Goal: Task Accomplishment & Management: Manage account settings

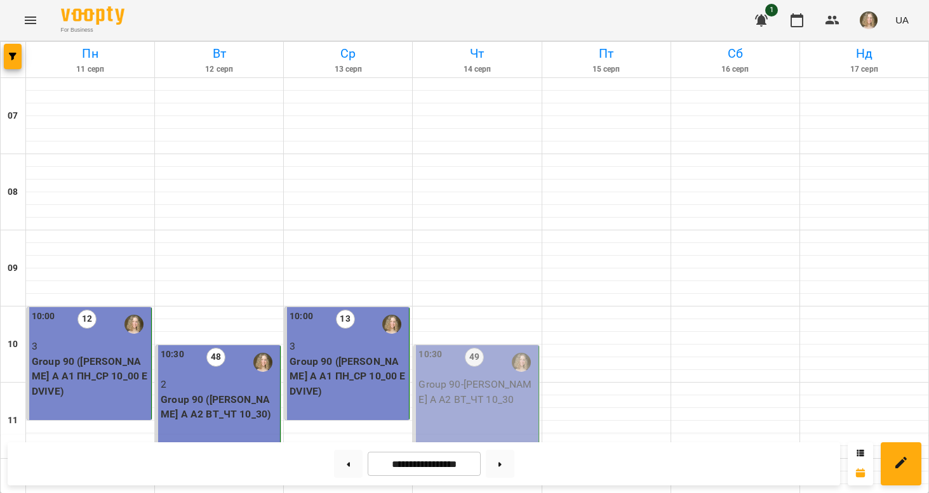
scroll to position [861, 0]
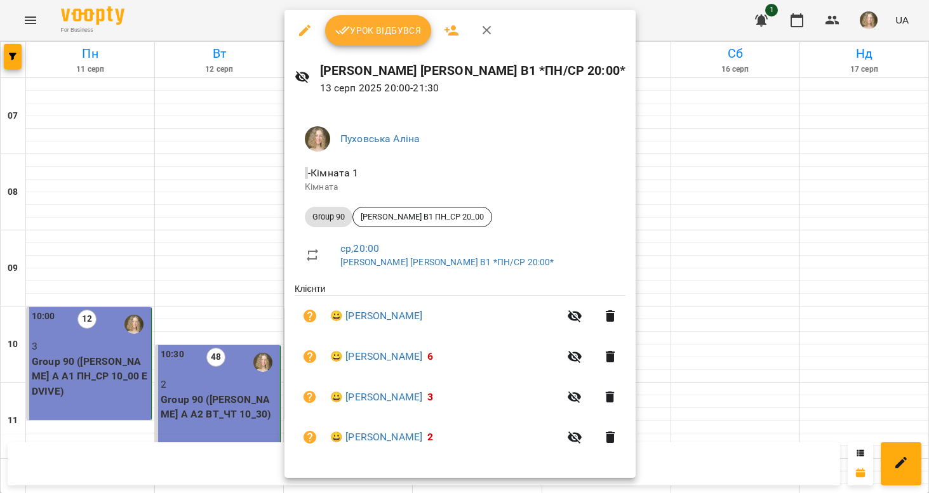
click at [630, 166] on div at bounding box center [464, 246] width 929 height 493
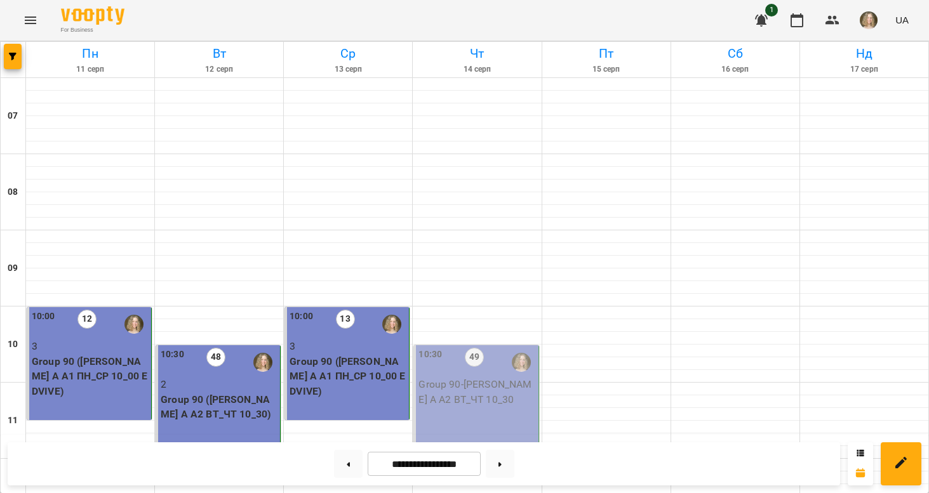
scroll to position [756, 0]
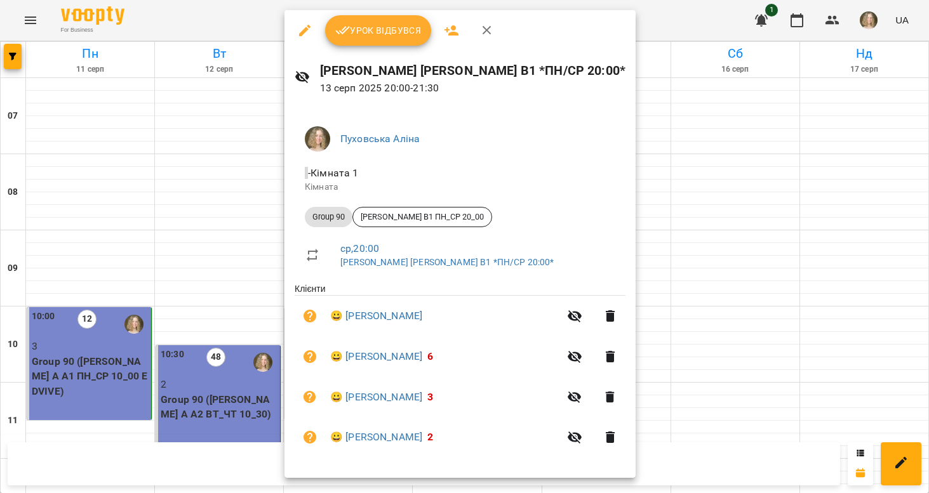
click at [640, 314] on div at bounding box center [464, 246] width 929 height 493
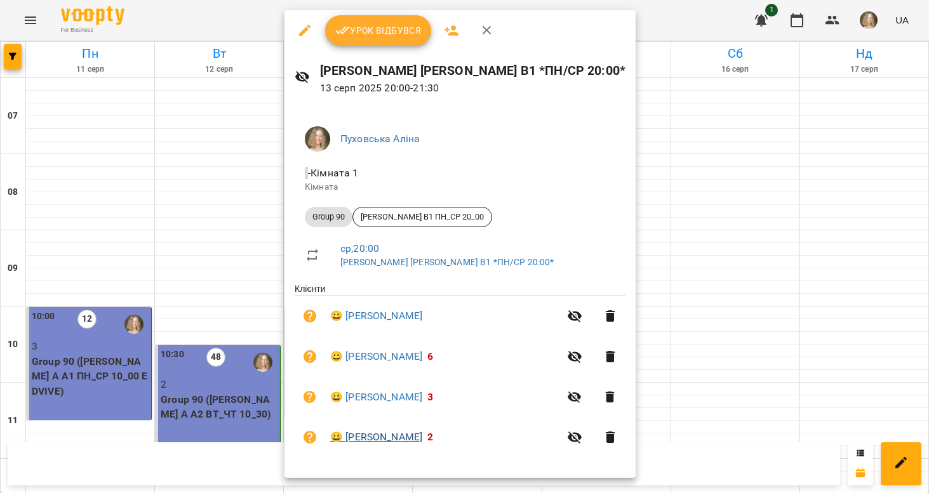
click at [363, 436] on link "😀 [PERSON_NAME]" at bounding box center [376, 437] width 92 height 15
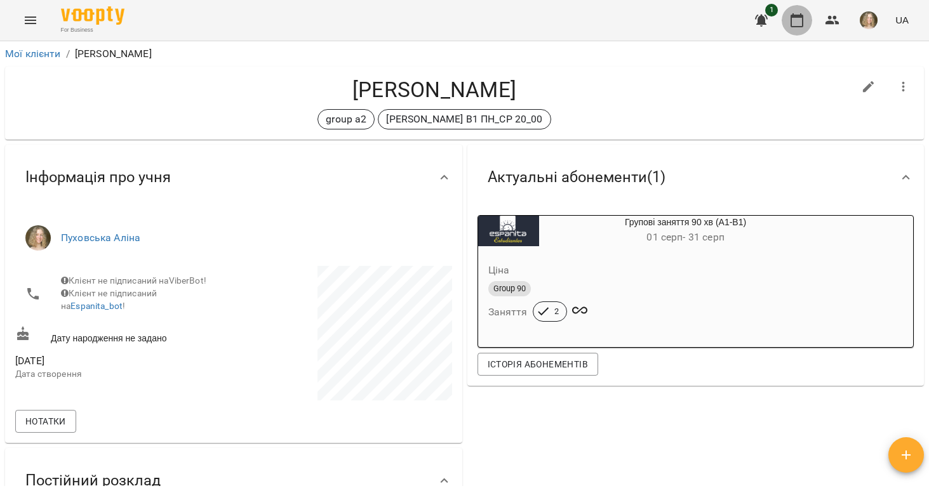
click at [792, 20] on icon "button" at bounding box center [797, 20] width 13 height 14
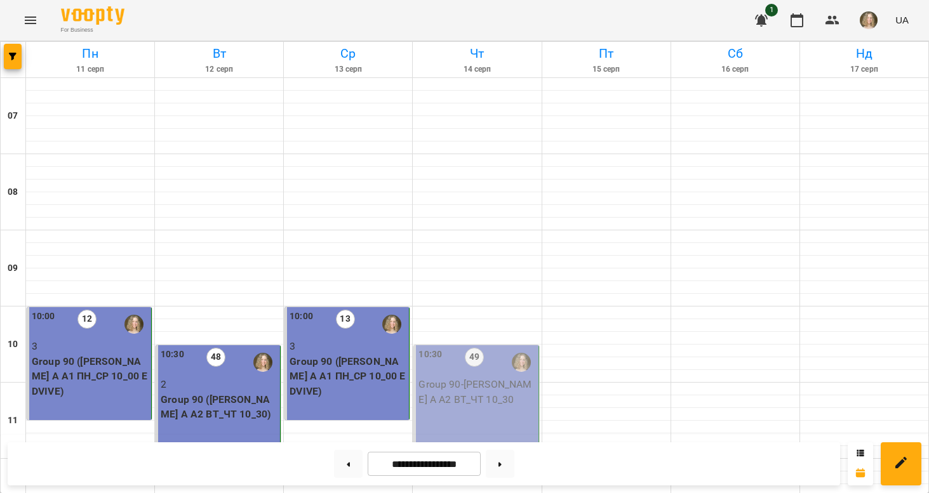
scroll to position [861, 0]
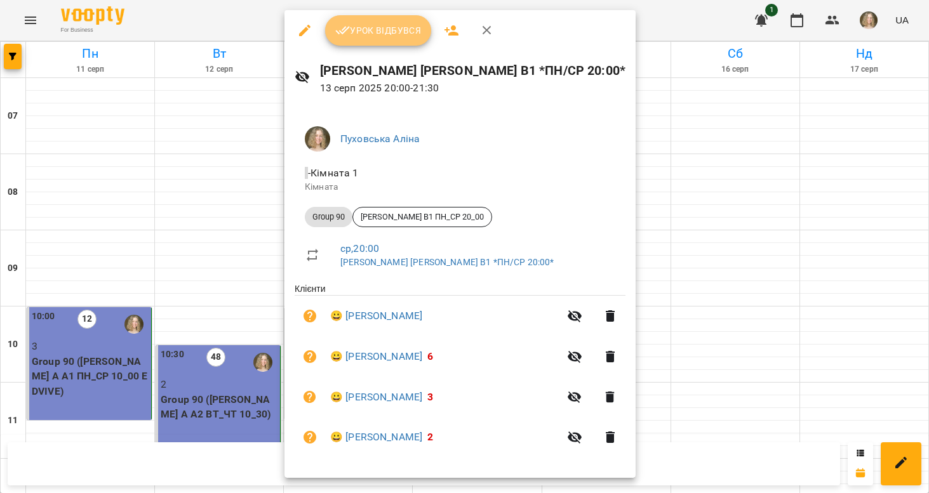
click at [393, 36] on span "Урок відбувся" at bounding box center [378, 30] width 86 height 15
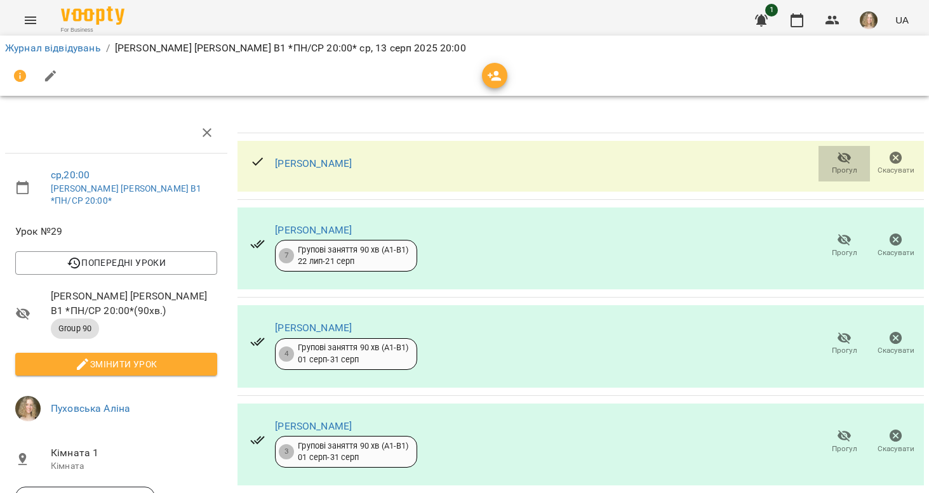
click at [847, 167] on span "Прогул" at bounding box center [844, 170] width 25 height 11
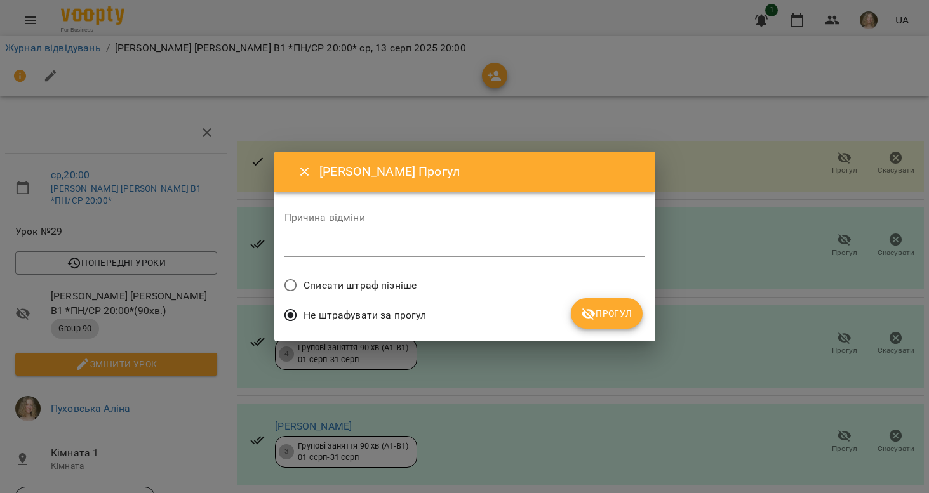
click at [607, 313] on span "Прогул" at bounding box center [606, 313] width 51 height 15
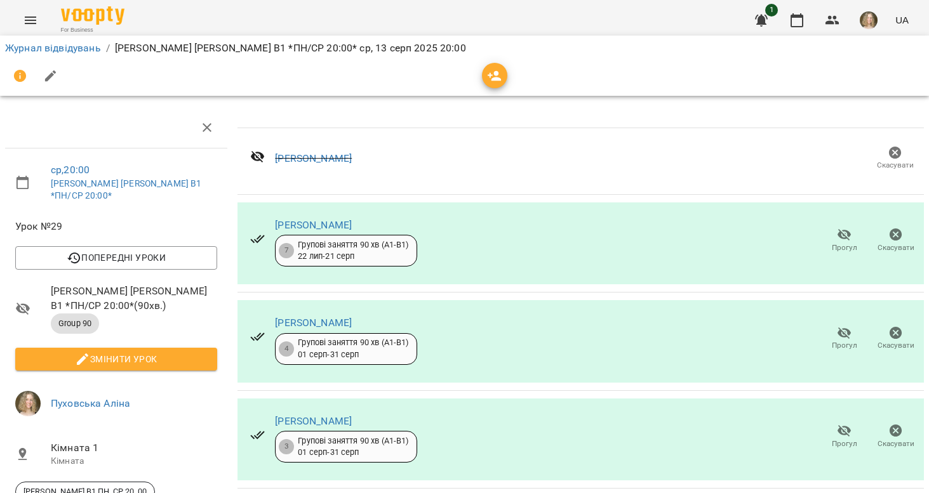
scroll to position [79, 0]
click at [845, 426] on icon "button" at bounding box center [845, 432] width 14 height 12
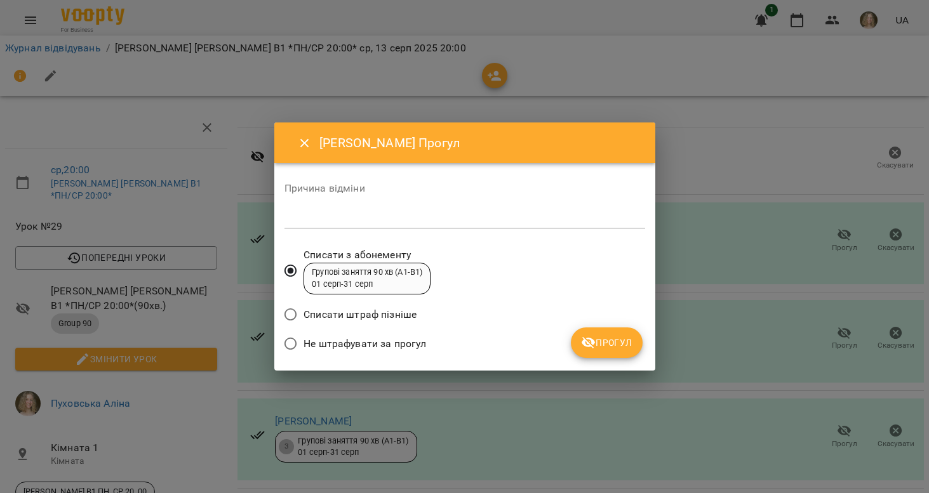
click at [392, 346] on span "Не штрафувати за прогул" at bounding box center [365, 344] width 123 height 15
click at [625, 342] on span "Прогул" at bounding box center [606, 342] width 51 height 15
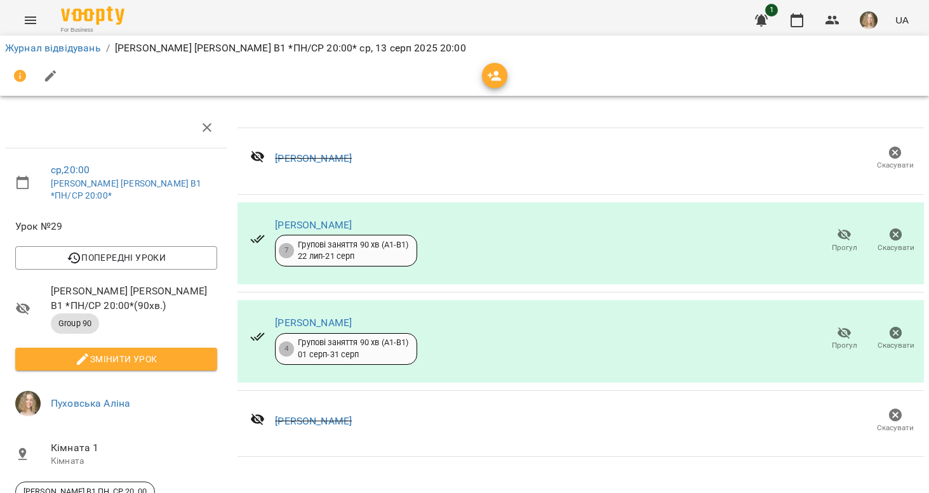
click at [184, 352] on span "Змінити урок" at bounding box center [116, 359] width 182 height 15
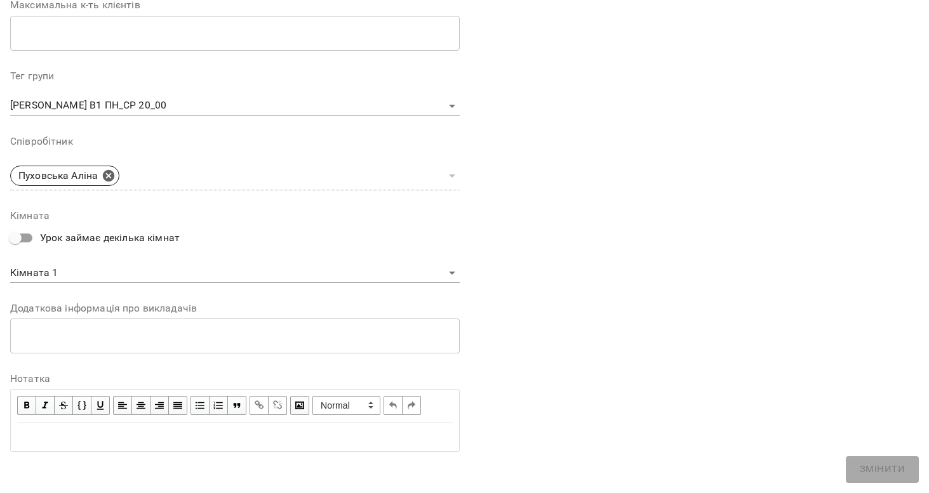
scroll to position [346, 0]
click at [34, 399] on button "button" at bounding box center [26, 406] width 19 height 19
click at [57, 440] on div "Edit text" at bounding box center [235, 438] width 436 height 15
click at [27, 409] on button "button" at bounding box center [26, 406] width 19 height 19
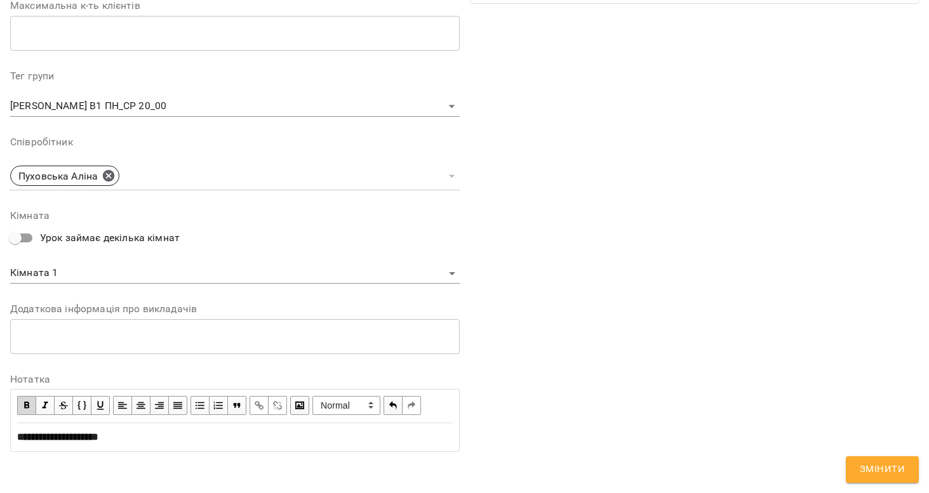
click at [25, 401] on span "button" at bounding box center [27, 406] width 14 height 14
click at [869, 469] on span "Змінити" at bounding box center [882, 470] width 45 height 17
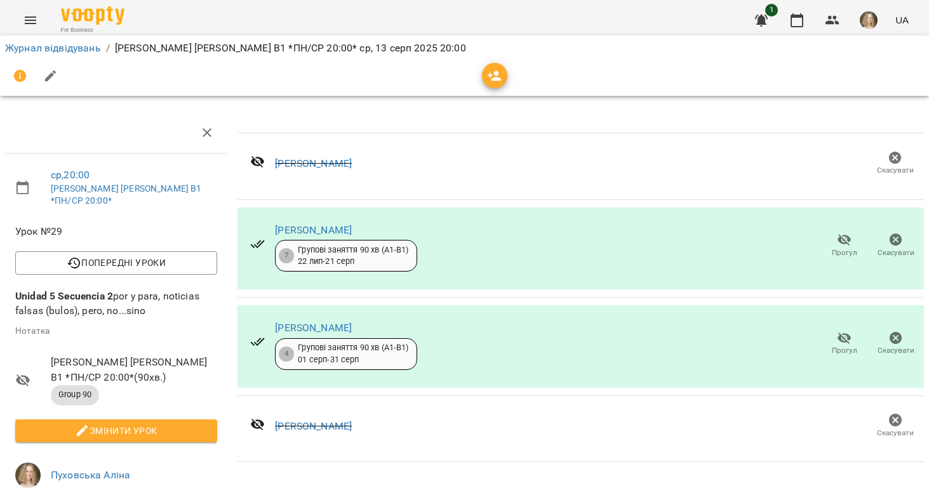
scroll to position [0, 0]
click at [801, 25] on icon "button" at bounding box center [796, 20] width 15 height 15
